Goal: Task Accomplishment & Management: Manage account settings

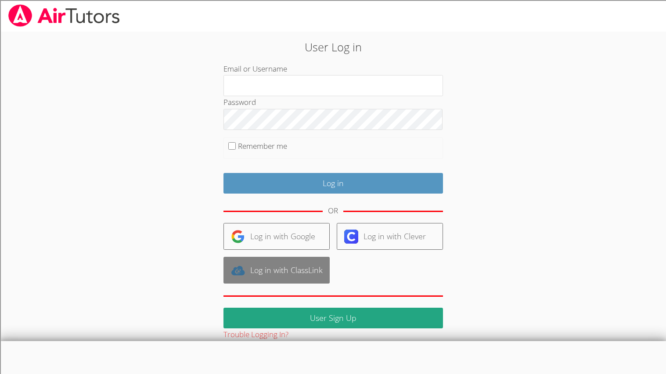
click at [298, 258] on link "Log in with ClassLink" at bounding box center [276, 270] width 106 height 27
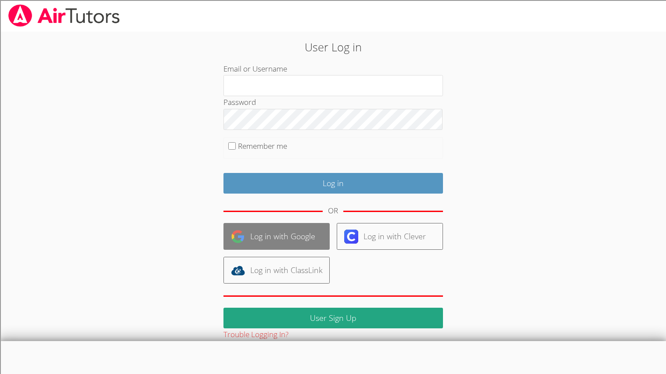
click at [303, 248] on link "Log in with Google" at bounding box center [276, 236] width 106 height 27
click at [302, 248] on link "Log in with Google" at bounding box center [276, 236] width 106 height 27
